Goal: Find specific page/section

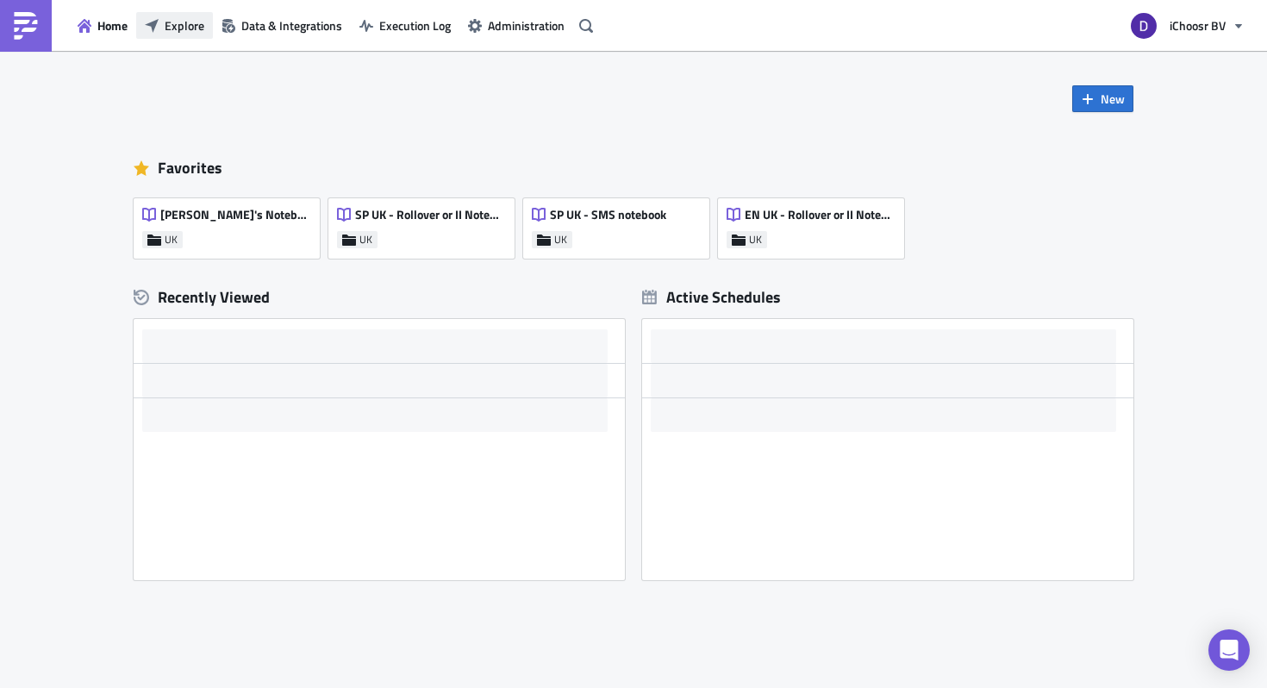
click at [191, 30] on span "Explore" at bounding box center [185, 25] width 40 height 18
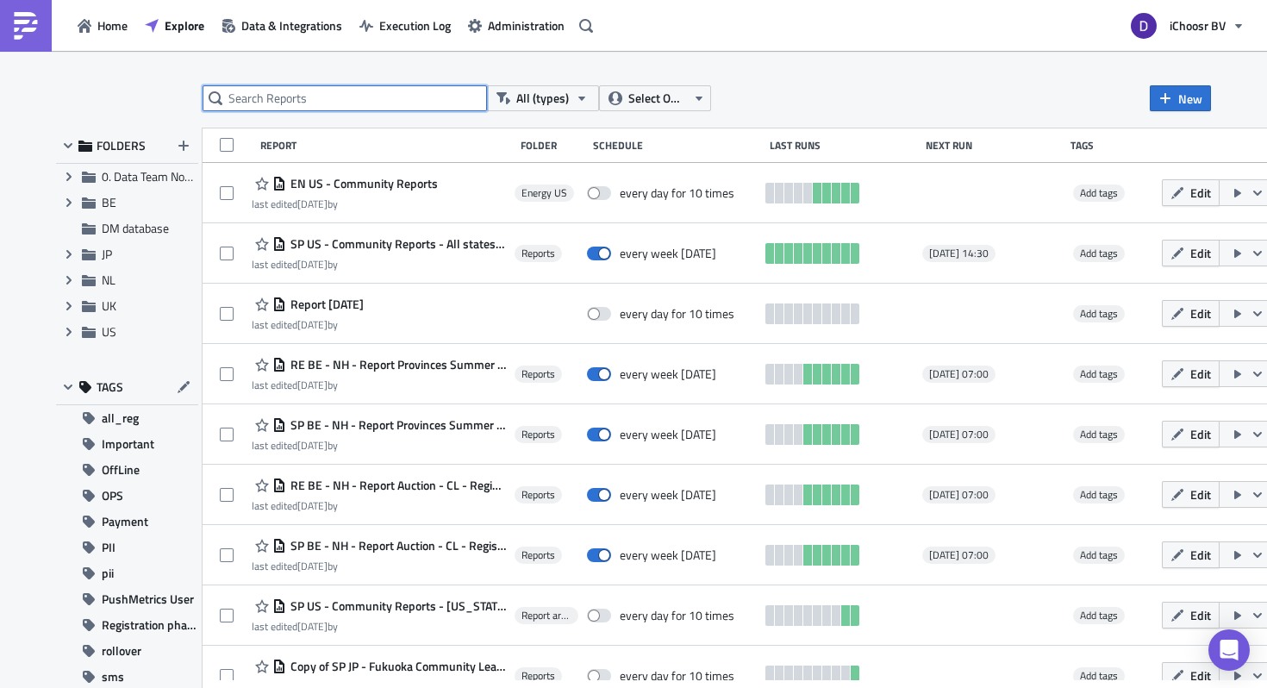
click at [289, 100] on input "text" at bounding box center [345, 98] width 285 height 26
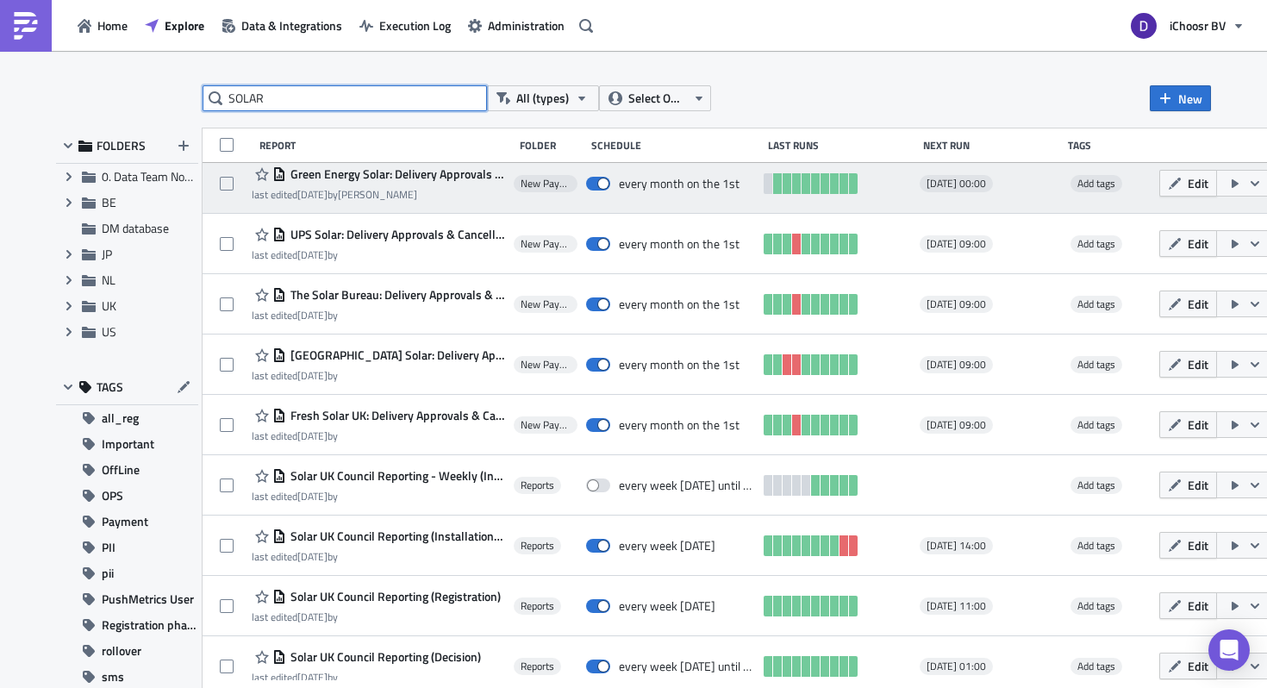
scroll to position [86, 0]
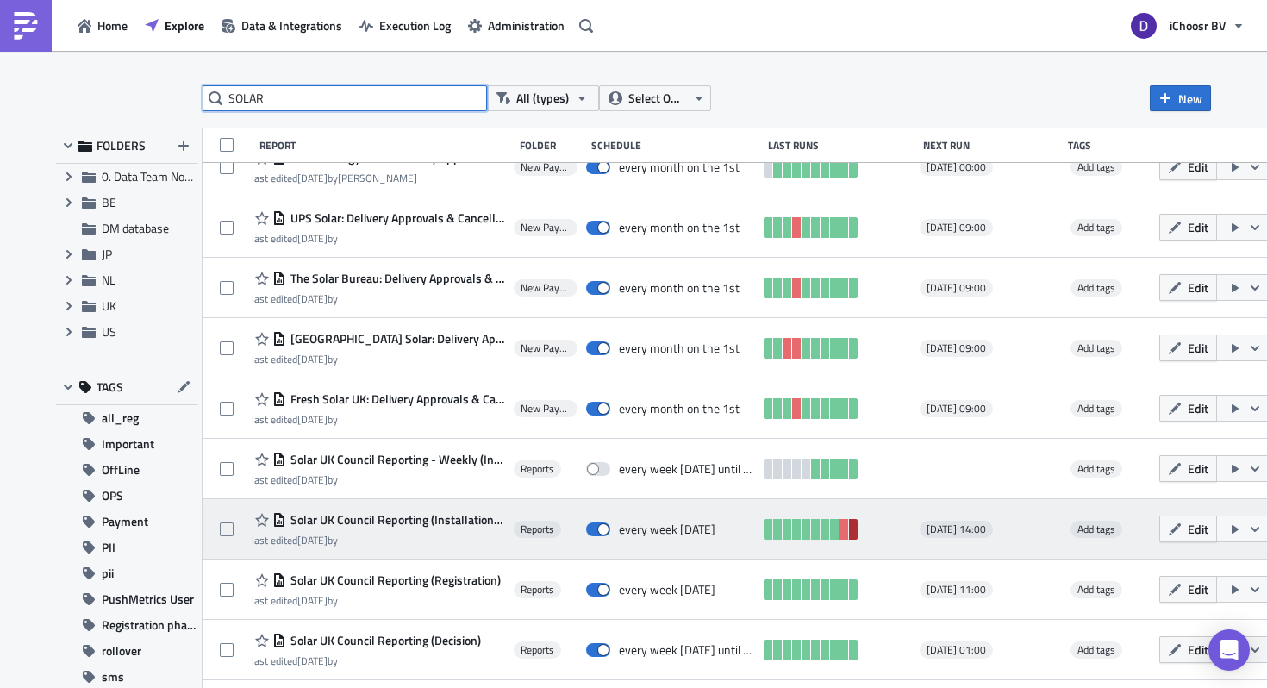
type input "SOLAR"
click at [849, 528] on link at bounding box center [853, 529] width 9 height 21
